Goal: Navigation & Orientation: Find specific page/section

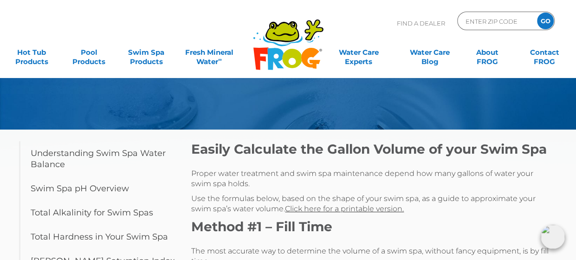
scroll to position [46, 0]
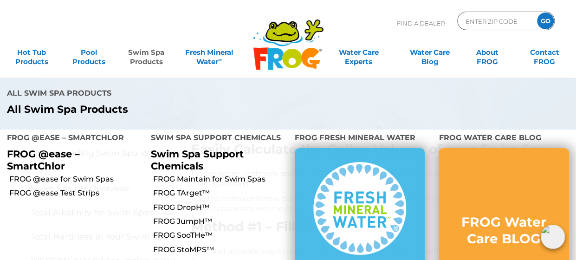
click at [147, 54] on link "Swim Spa Products" at bounding box center [146, 52] width 45 height 19
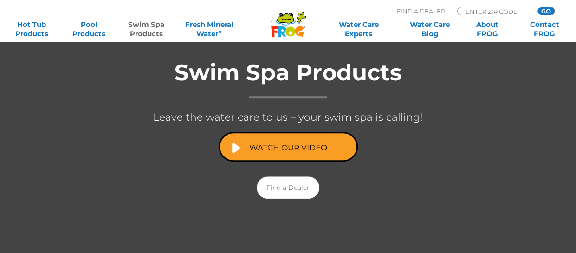
scroll to position [219, 0]
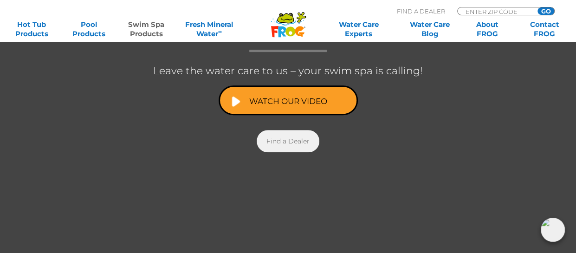
click at [300, 140] on link "Find a Dealer" at bounding box center [288, 141] width 63 height 22
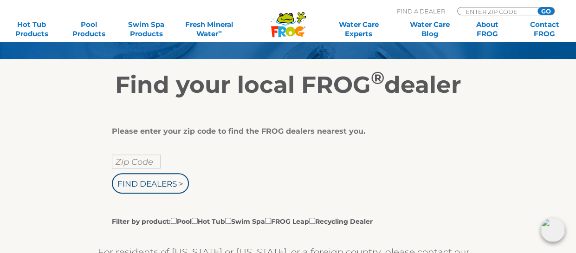
scroll to position [139, 0]
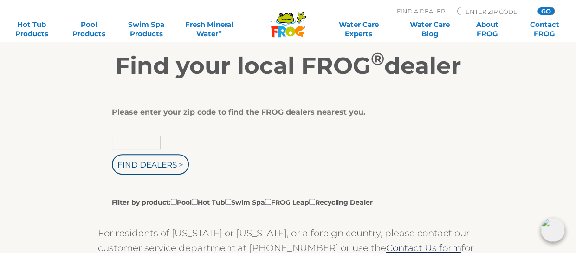
click at [138, 144] on input "text" at bounding box center [136, 142] width 49 height 14
type input "19958"
click at [231, 200] on input "Filter by product: Pool Hot Tub Swim Spa FROG Leap Recycling Dealer" at bounding box center [228, 202] width 6 height 6
checkbox input "true"
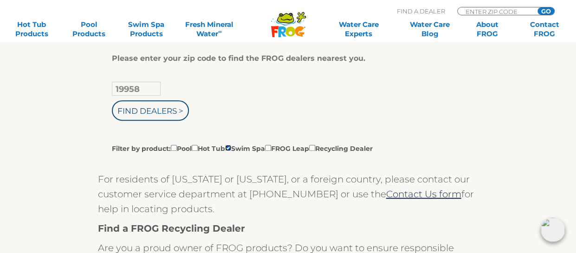
scroll to position [186, 0]
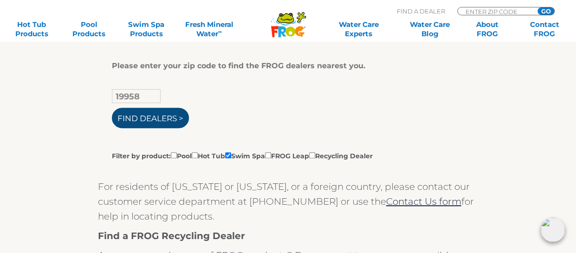
click at [154, 115] on input "Find Dealers >" at bounding box center [150, 118] width 77 height 20
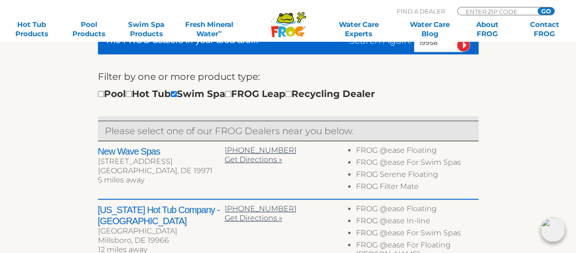
scroll to position [278, 0]
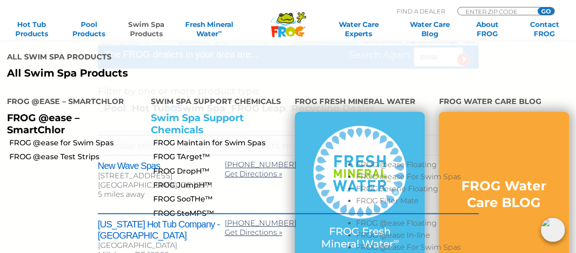
click at [169, 112] on link "Swim Spa Support Chemicals" at bounding box center [197, 123] width 93 height 23
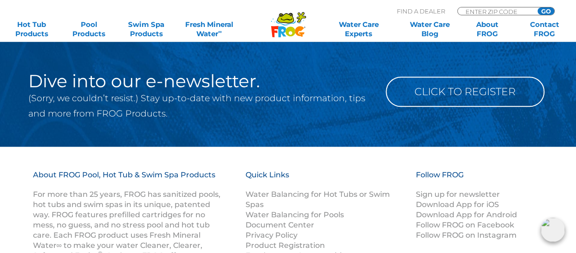
scroll to position [2273, 0]
